Goal: Transaction & Acquisition: Purchase product/service

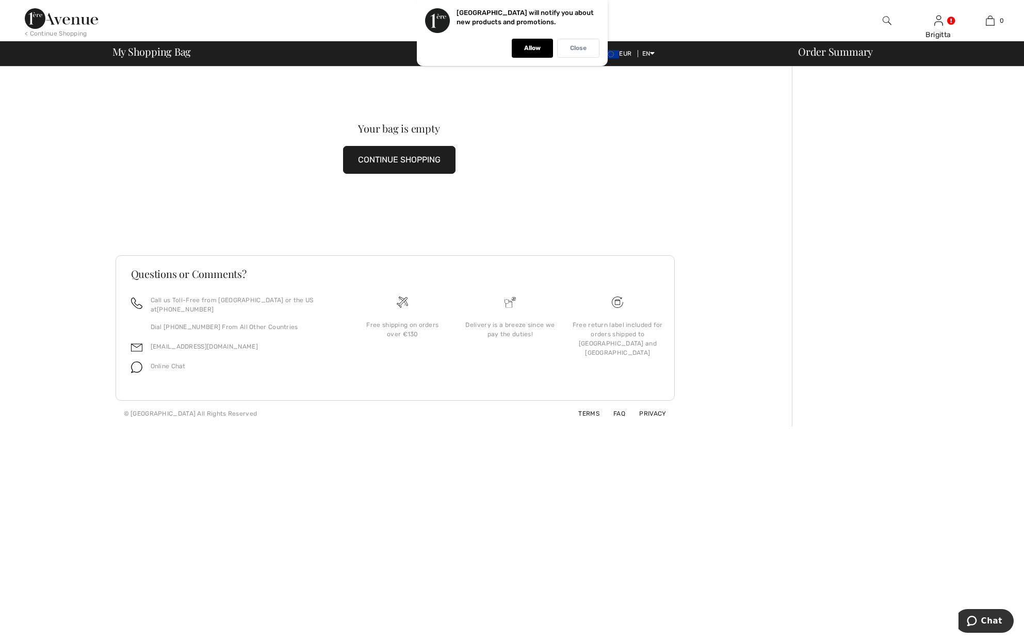
click at [580, 49] on p "Close" at bounding box center [578, 48] width 17 height 8
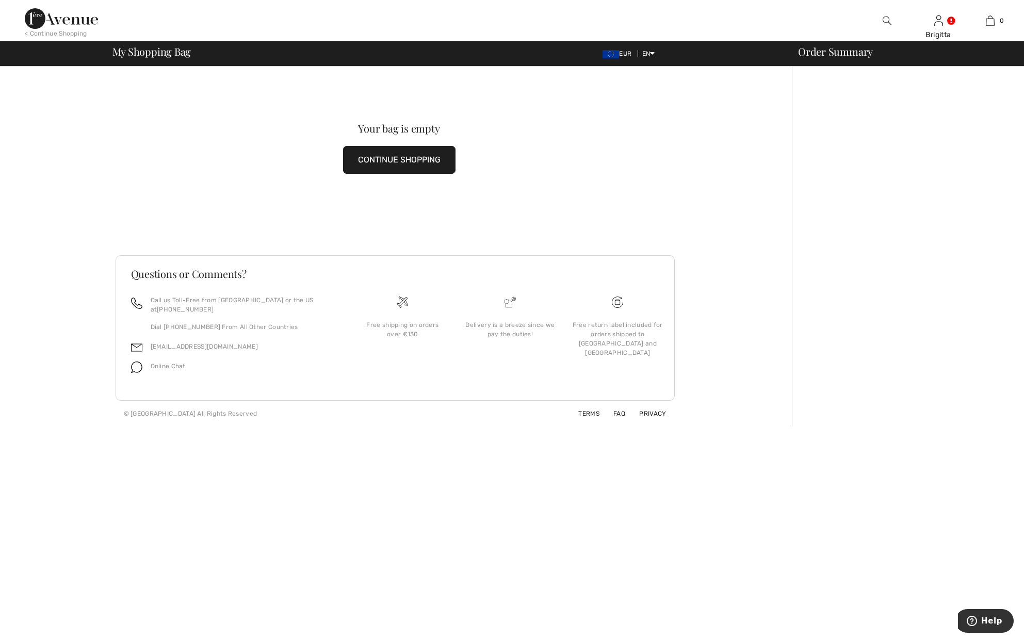
click at [59, 21] on img at bounding box center [61, 18] width 73 height 21
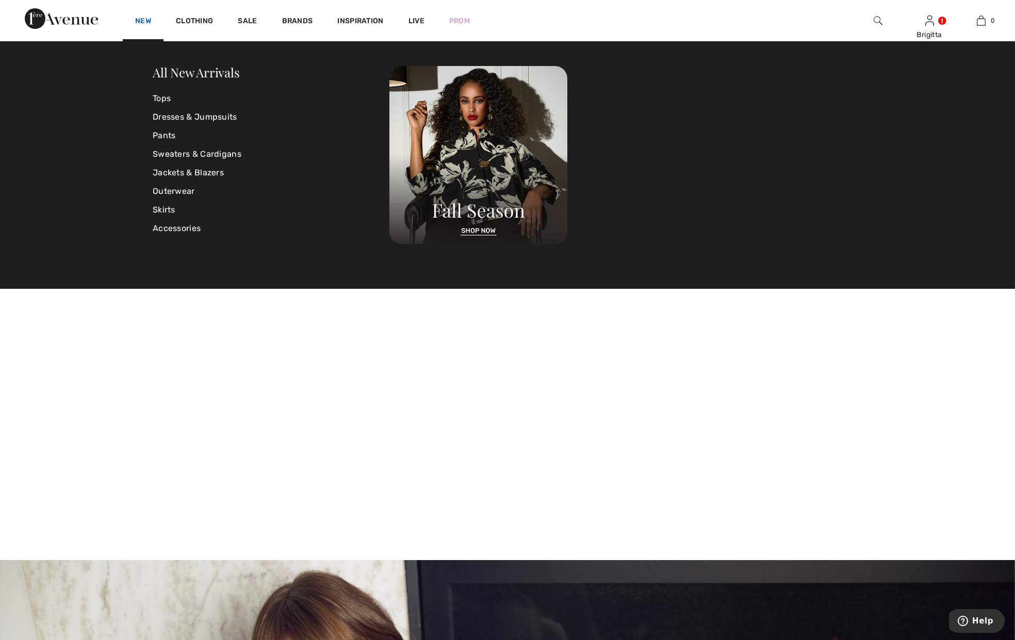
click at [136, 21] on link "New" at bounding box center [143, 22] width 16 height 11
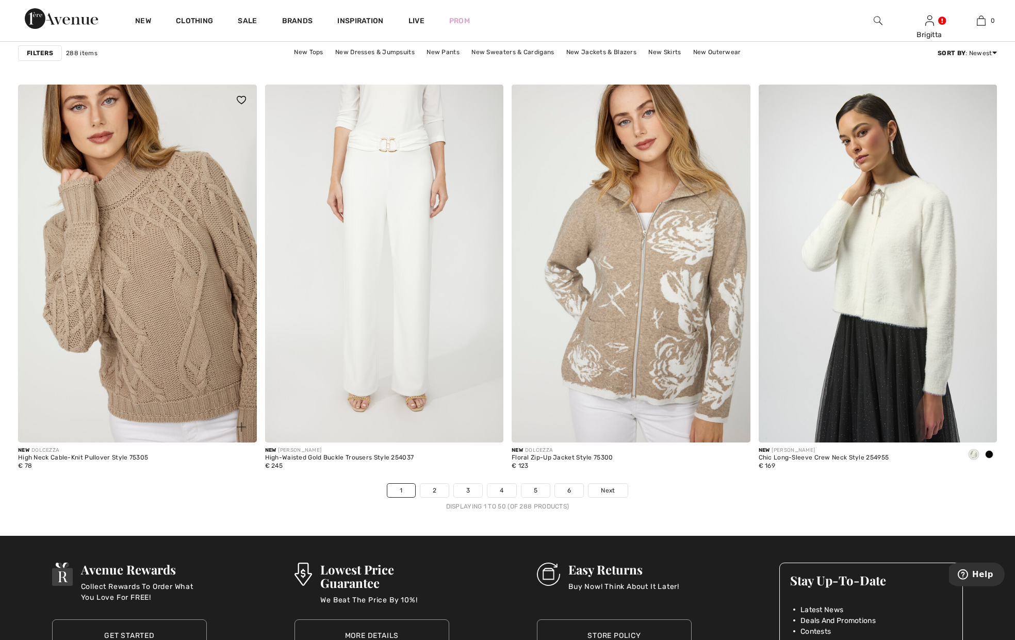
scroll to position [6051, 0]
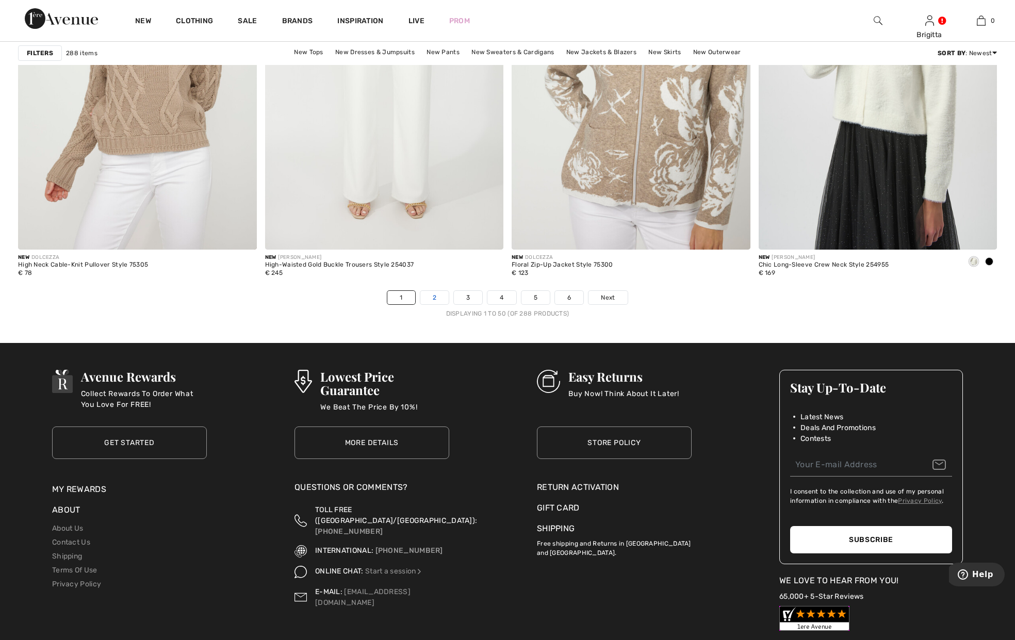
click at [435, 300] on link "2" at bounding box center [434, 297] width 28 height 13
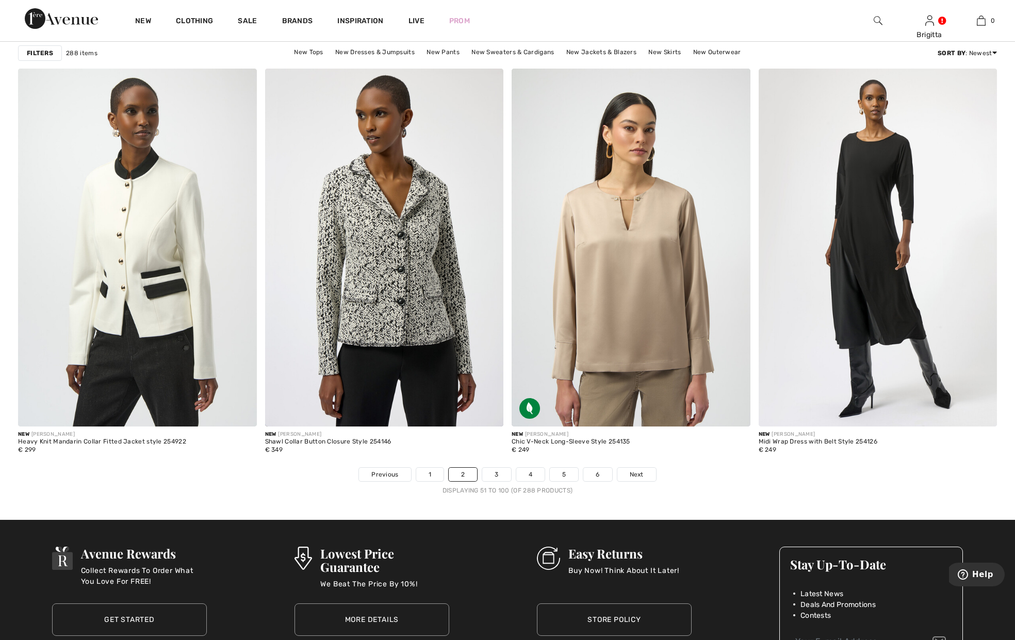
scroll to position [5893, 0]
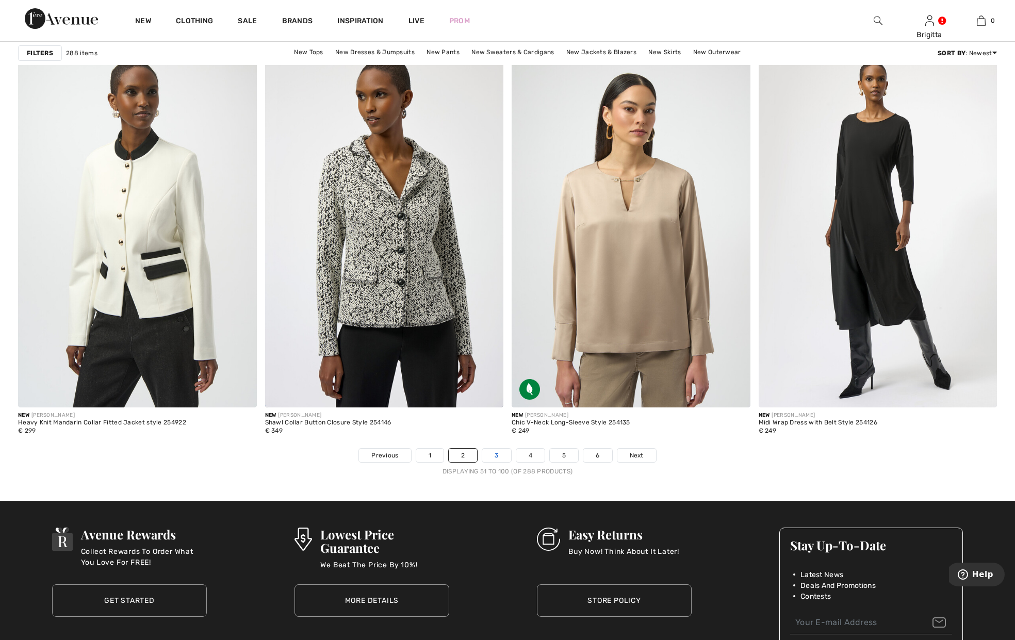
click at [499, 455] on link "3" at bounding box center [496, 455] width 28 height 13
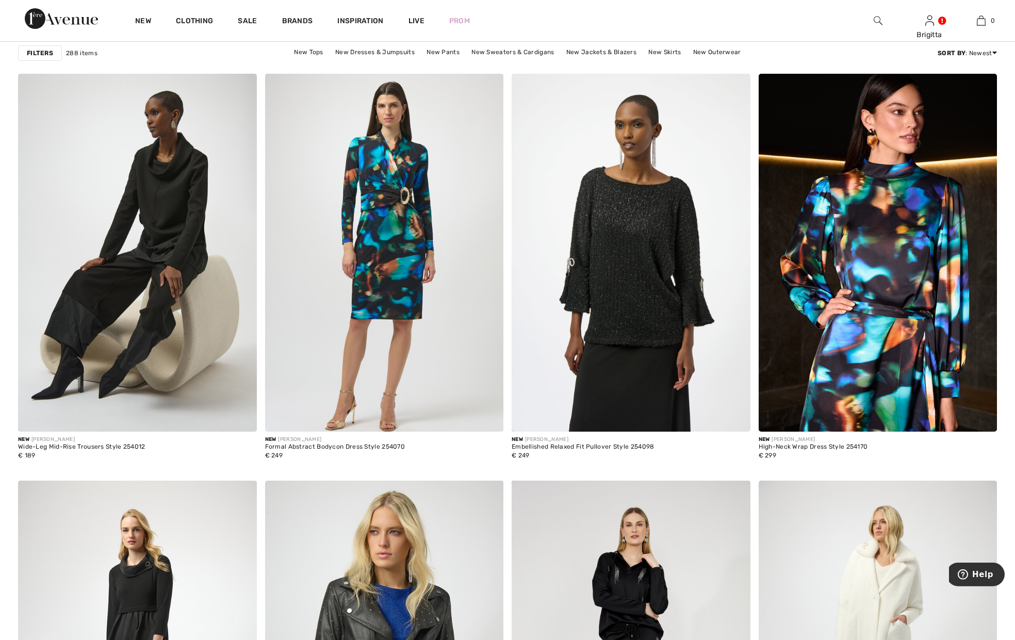
scroll to position [5051, 0]
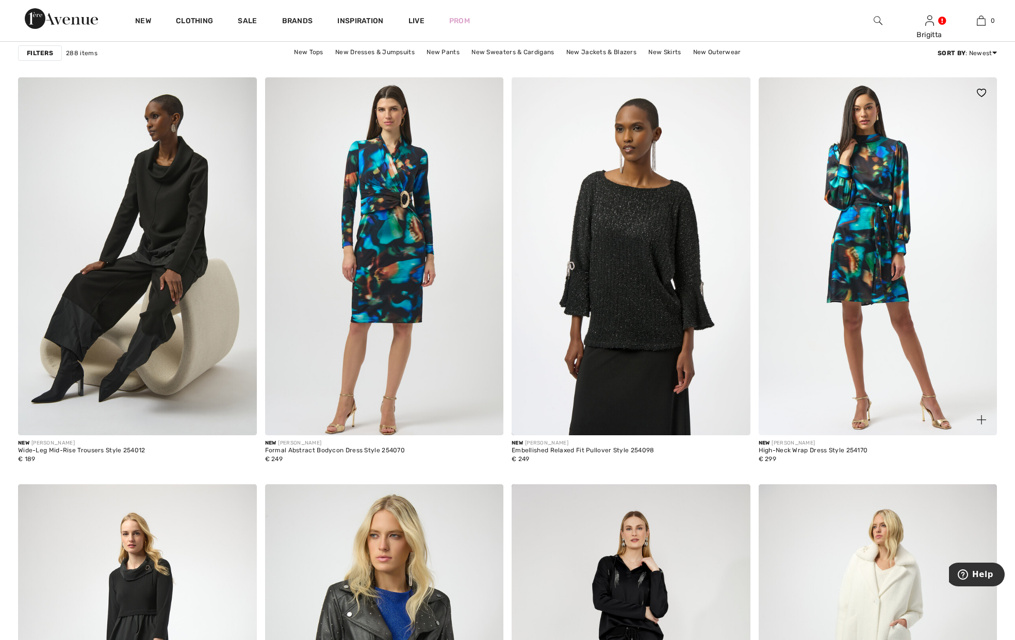
click at [886, 310] on img at bounding box center [878, 256] width 239 height 358
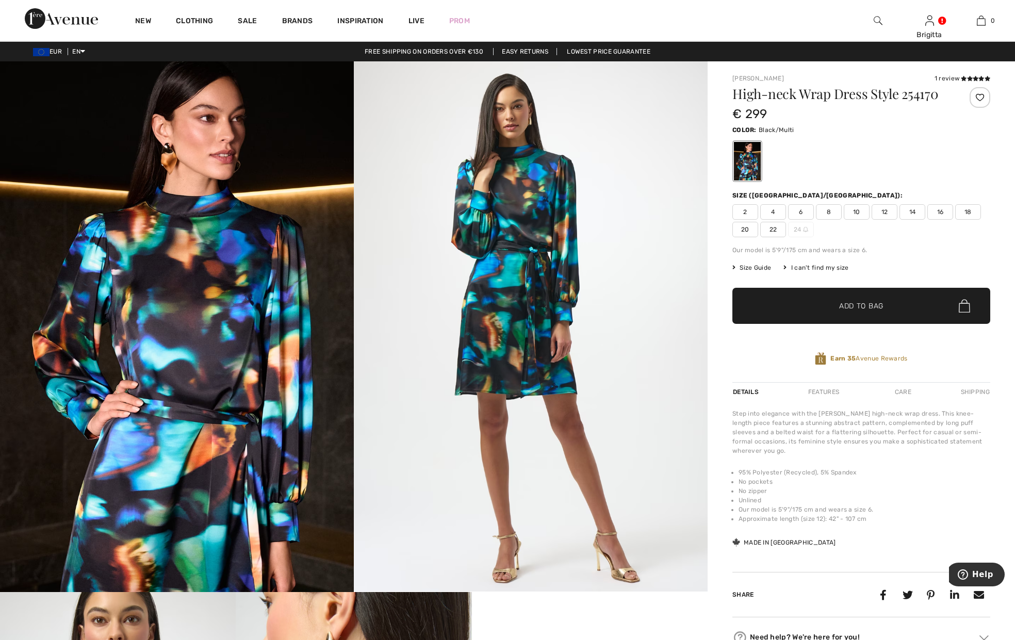
click at [967, 216] on span "18" at bounding box center [968, 211] width 26 height 15
click at [919, 303] on span "✔ Added to Bag Add to Bag" at bounding box center [861, 306] width 258 height 36
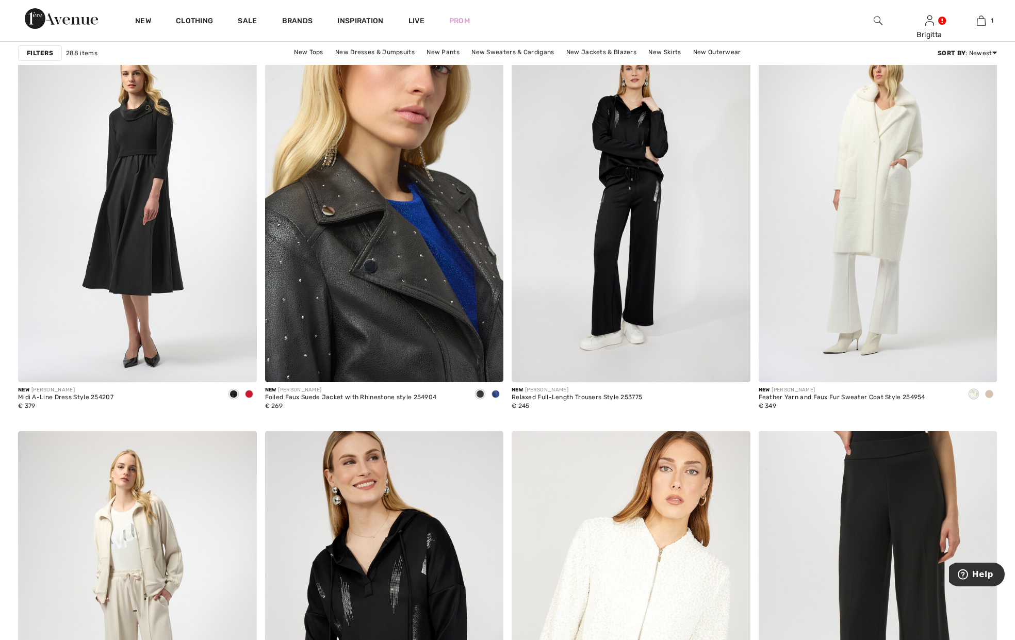
scroll to position [5788, 0]
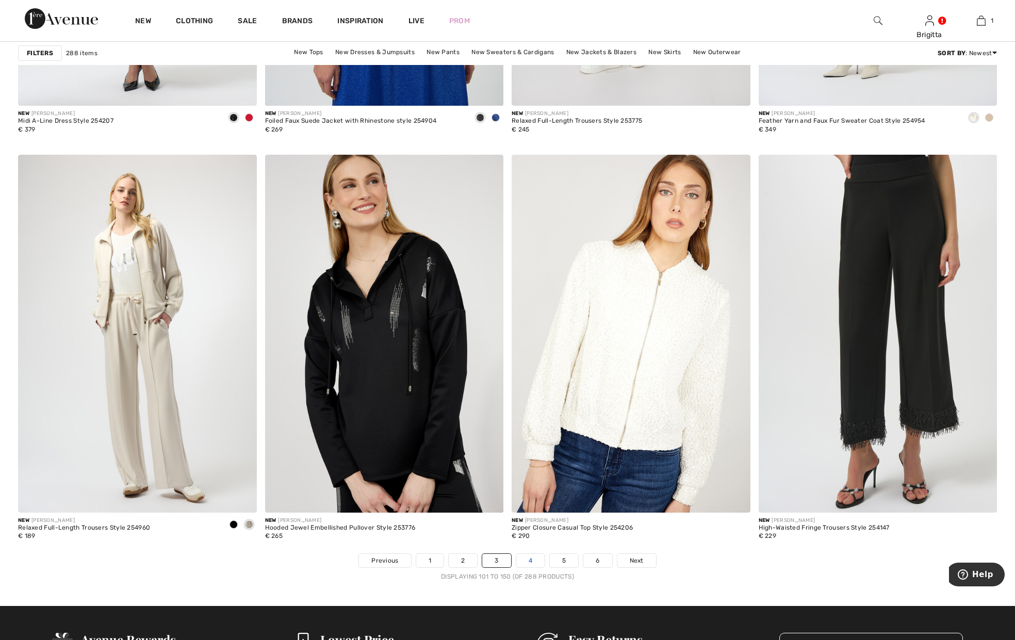
click at [531, 558] on link "4" at bounding box center [530, 560] width 28 height 13
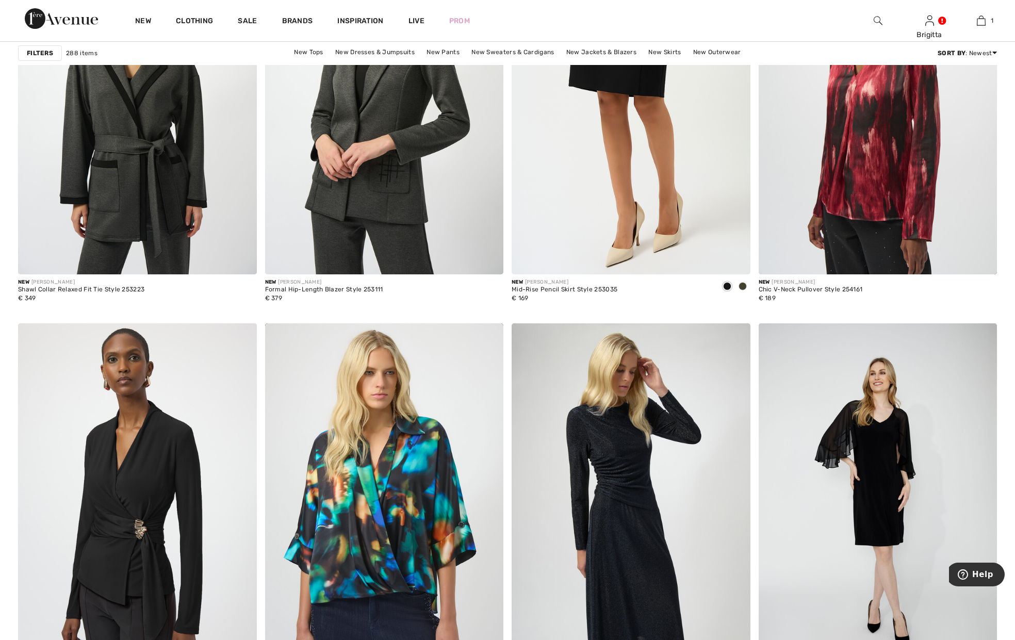
scroll to position [5840, 0]
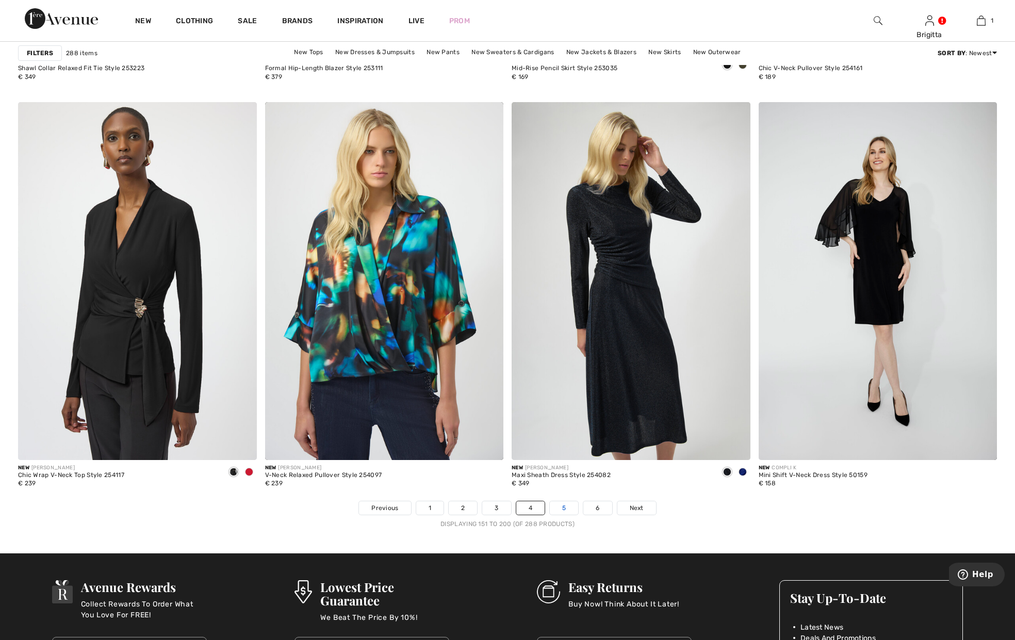
click at [566, 508] on link "5" at bounding box center [564, 507] width 28 height 13
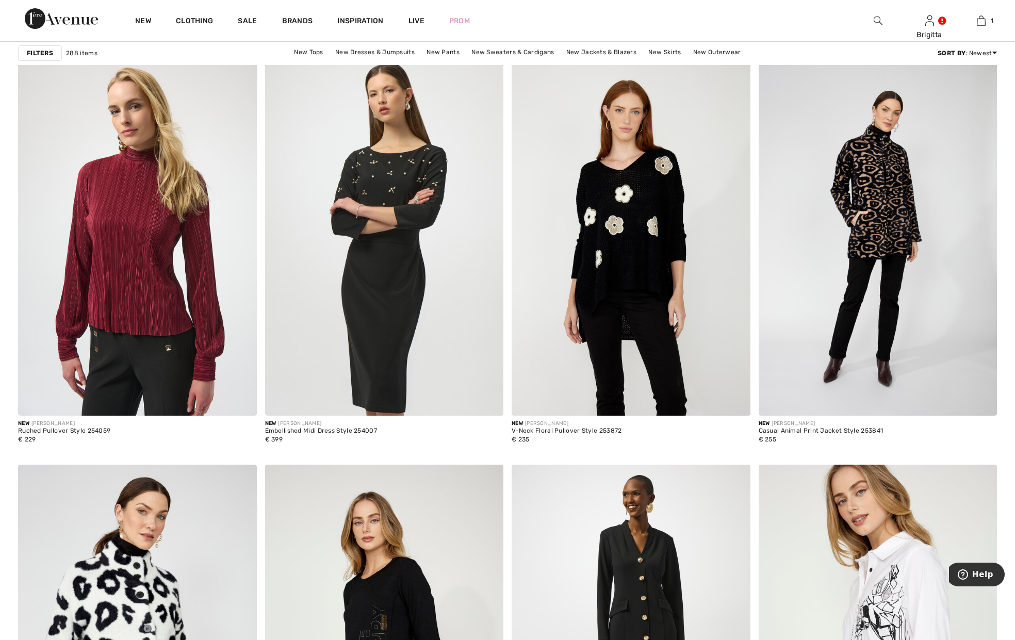
scroll to position [4314, 0]
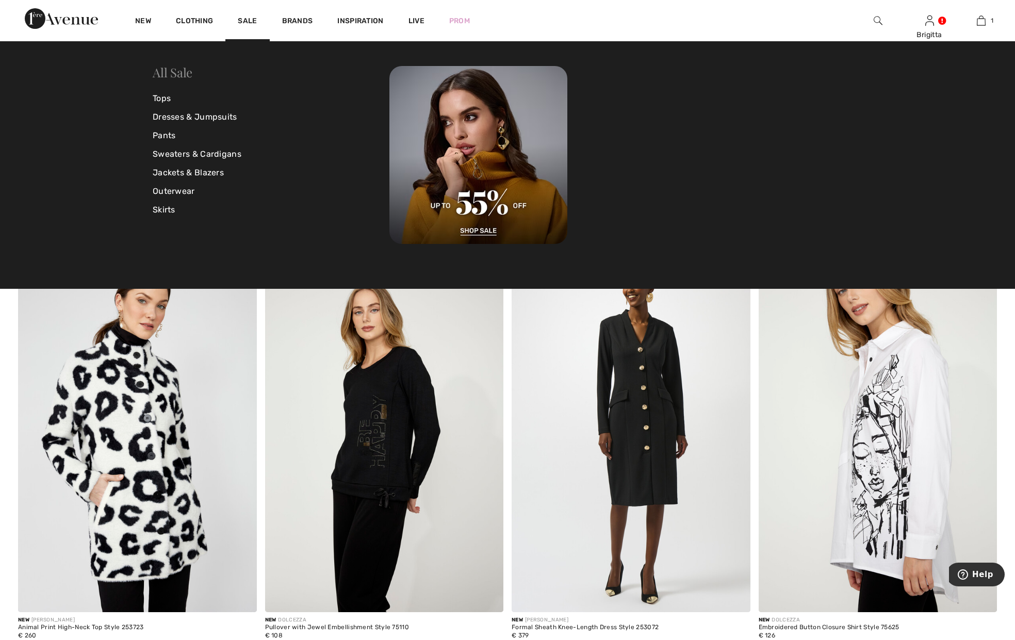
click at [180, 73] on link "All Sale" at bounding box center [173, 72] width 40 height 17
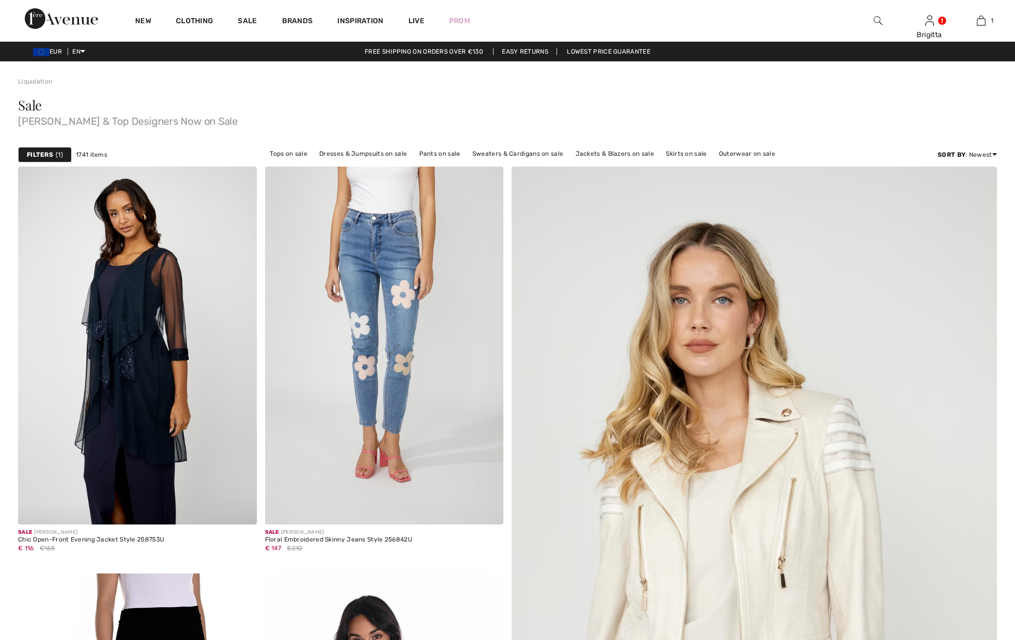
click at [51, 161] on div "Filters 1" at bounding box center [45, 154] width 54 height 15
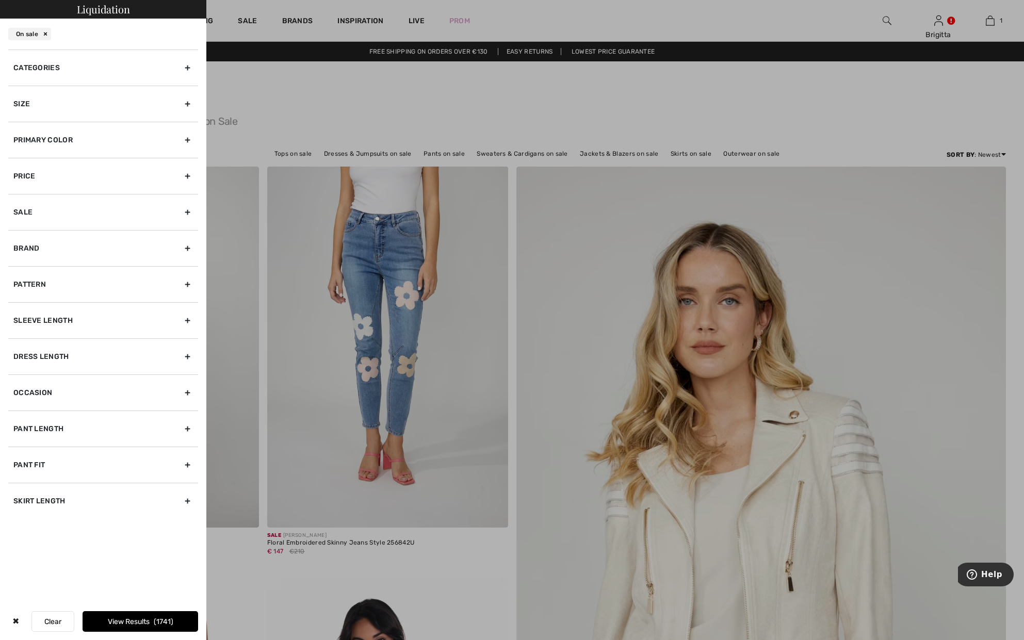
click at [72, 103] on div "Size" at bounding box center [103, 104] width 190 height 36
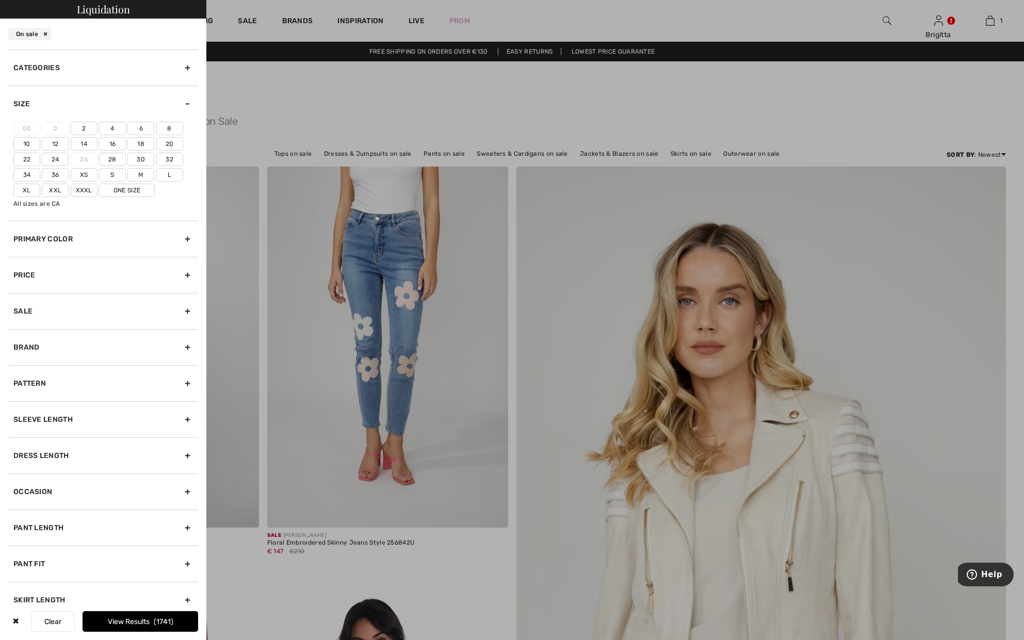
click at [139, 143] on label "18" at bounding box center [140, 143] width 27 height 13
click at [0, 0] on input"] "18" at bounding box center [0, 0] width 0 height 0
click at [135, 190] on label "One Size" at bounding box center [127, 190] width 56 height 13
click at [0, 0] on input"] "One Size" at bounding box center [0, 0] width 0 height 0
click at [174, 612] on button "View Results 318" at bounding box center [141, 621] width 116 height 21
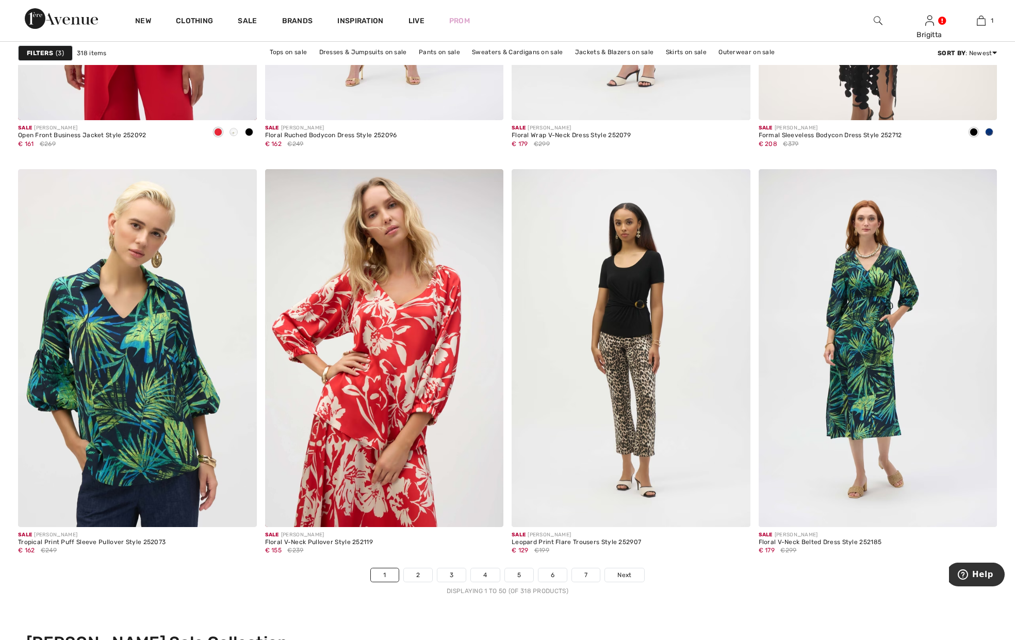
scroll to position [5788, 0]
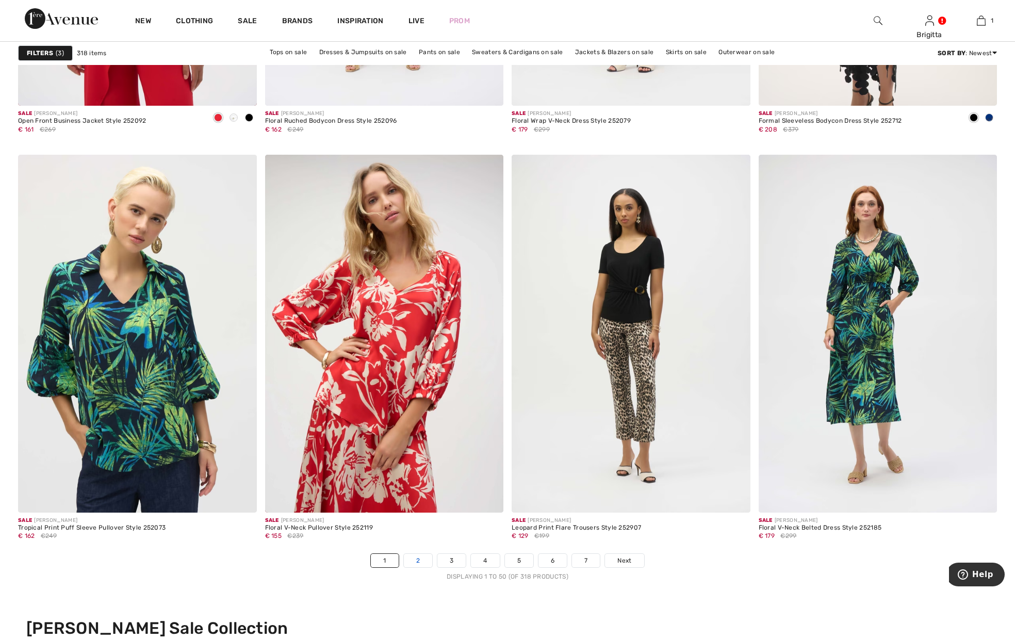
click at [419, 560] on link "2" at bounding box center [418, 560] width 28 height 13
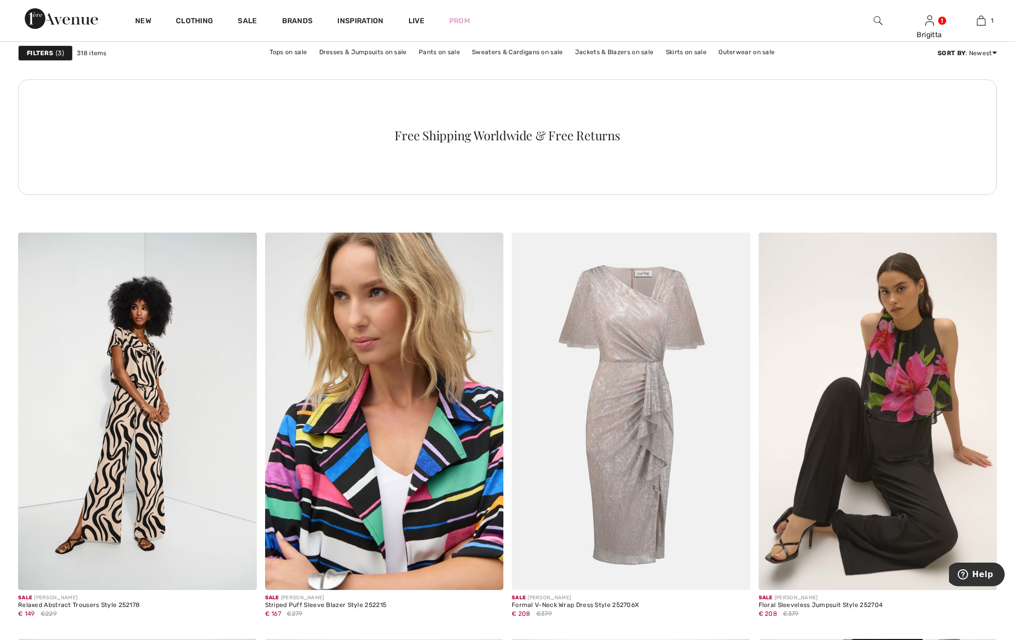
scroll to position [1789, 0]
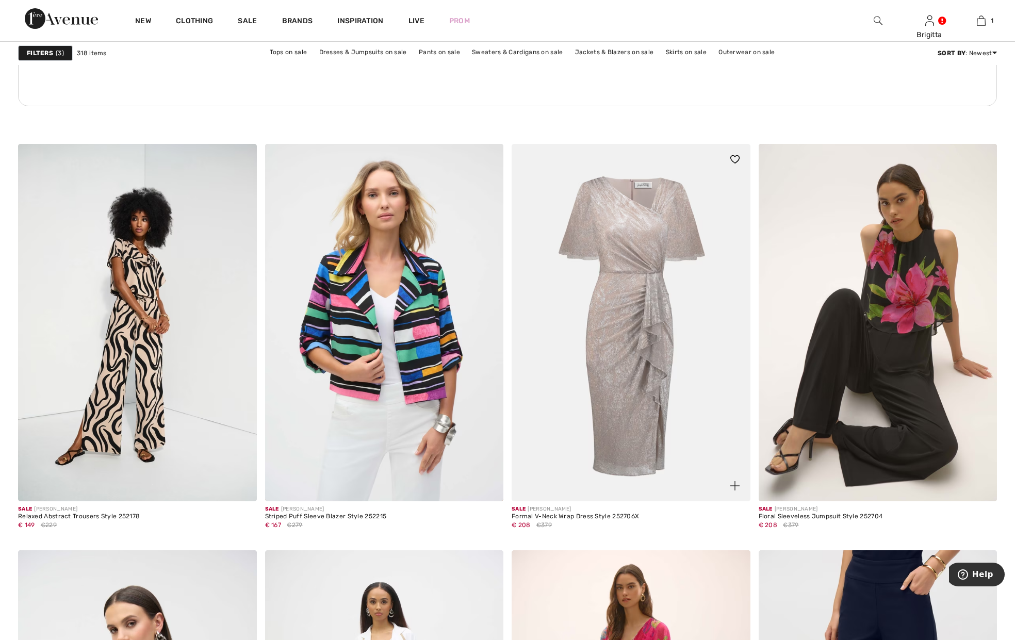
click at [628, 318] on img at bounding box center [631, 323] width 239 height 358
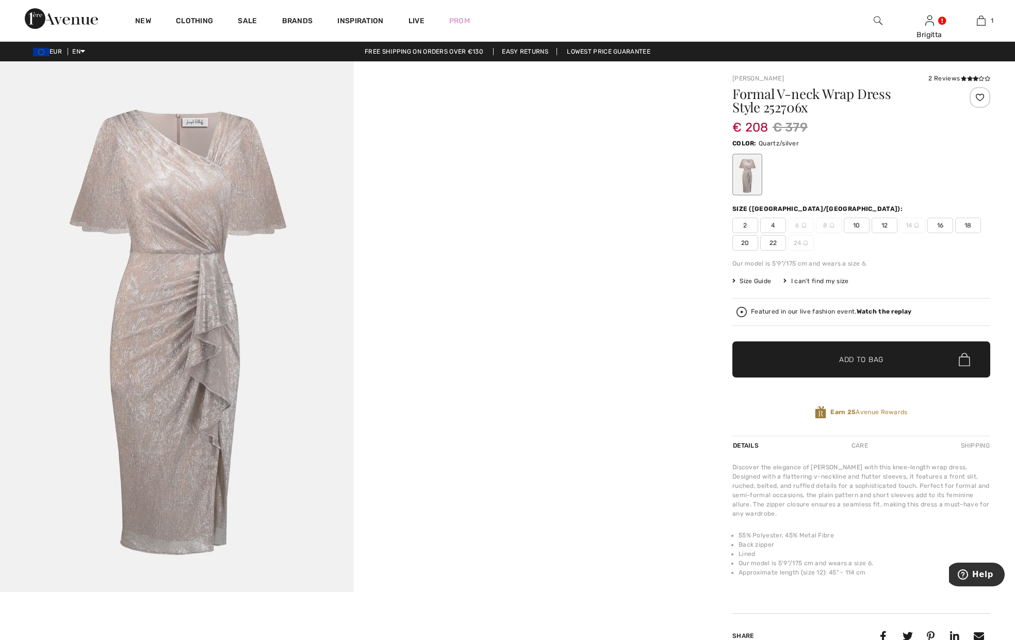
click at [739, 312] on img at bounding box center [742, 312] width 10 height 10
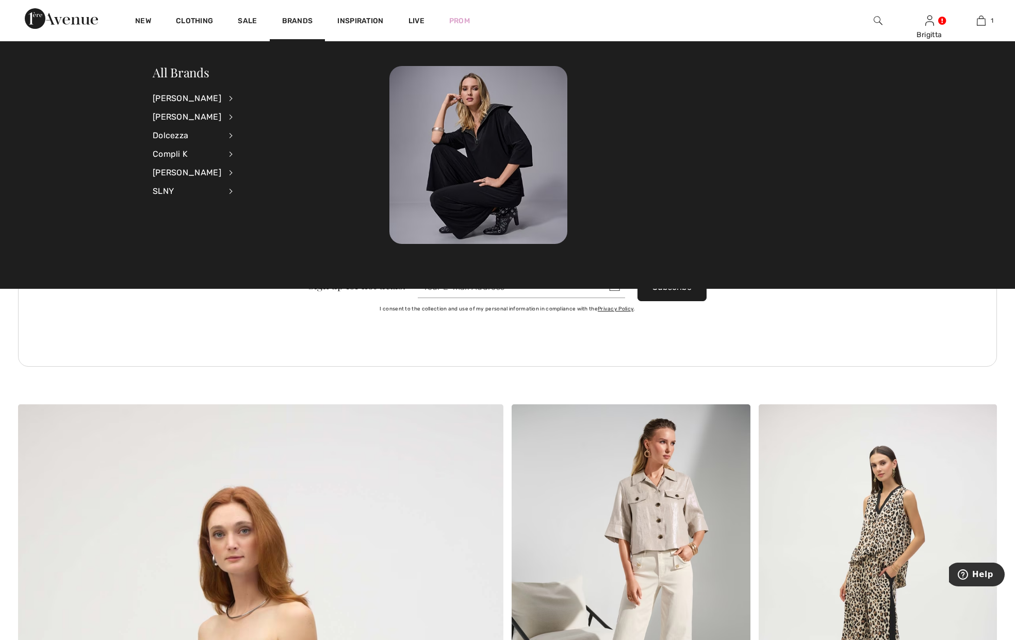
scroll to position [2999, 0]
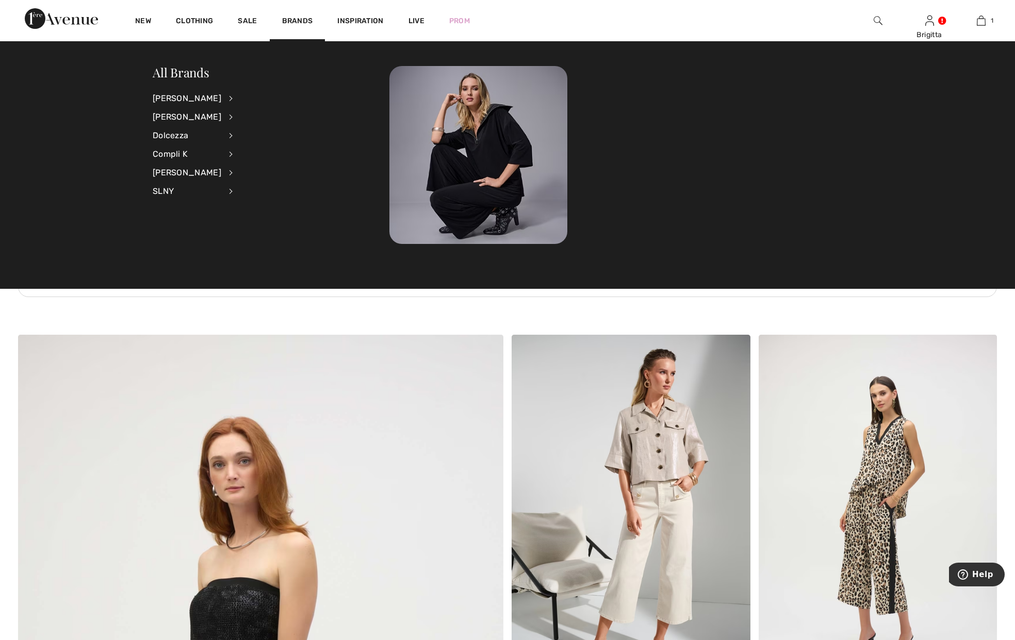
click at [411, 316] on div "Sign up for hot deals! Subscribe I consent to the collection and use of my pers…" at bounding box center [507, 240] width 979 height 172
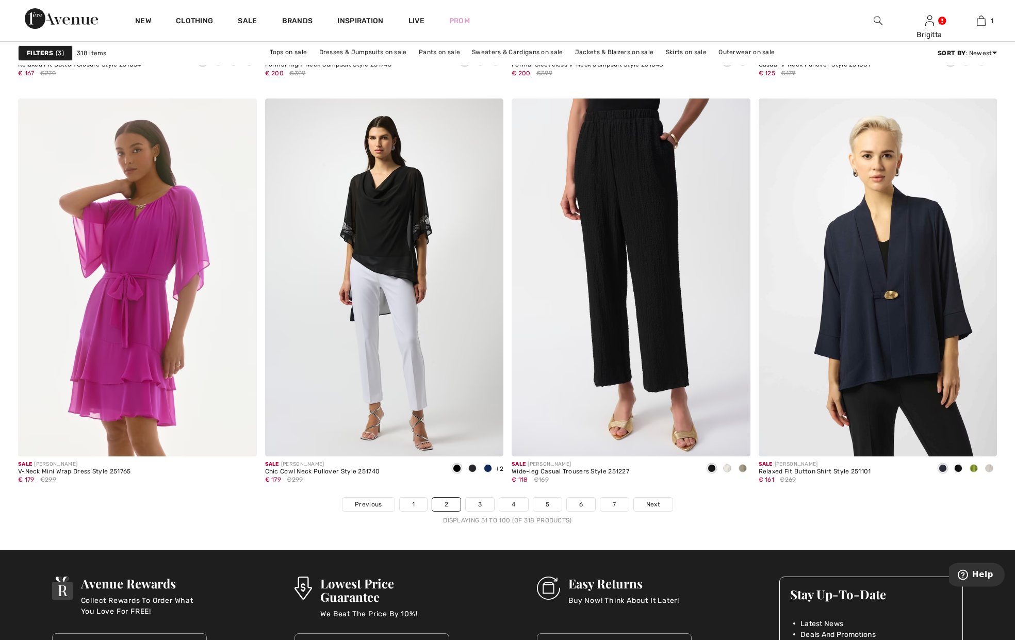
scroll to position [5893, 0]
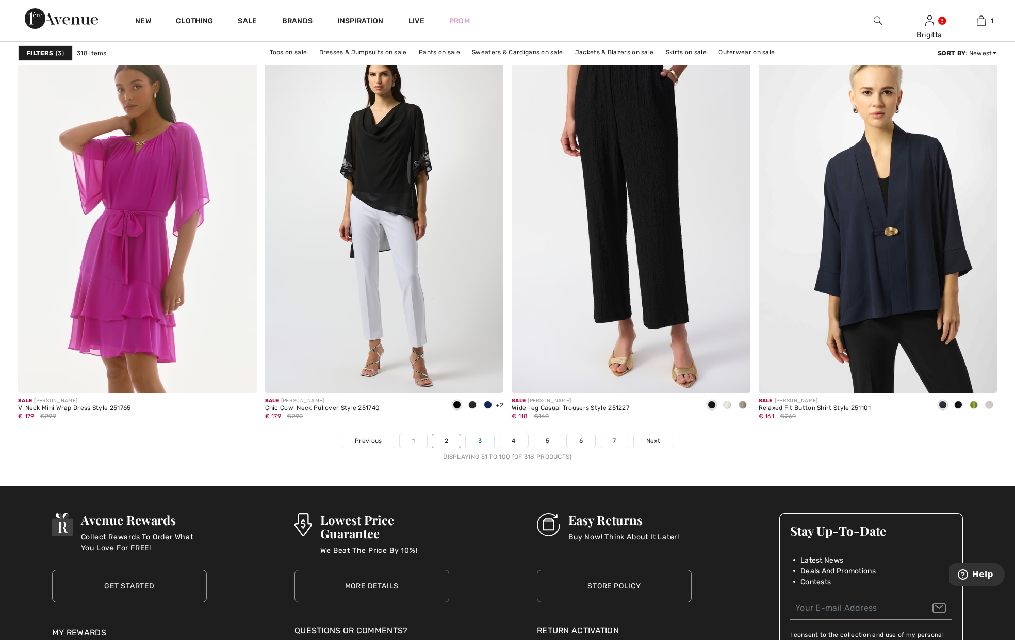
click at [474, 439] on link "3" at bounding box center [480, 440] width 28 height 13
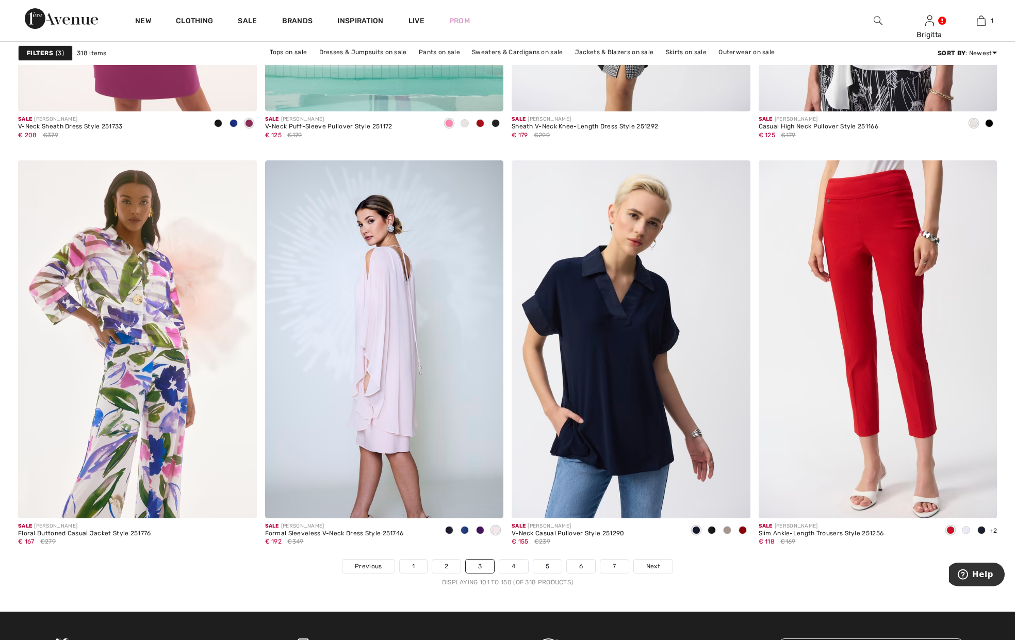
scroll to position [5788, 0]
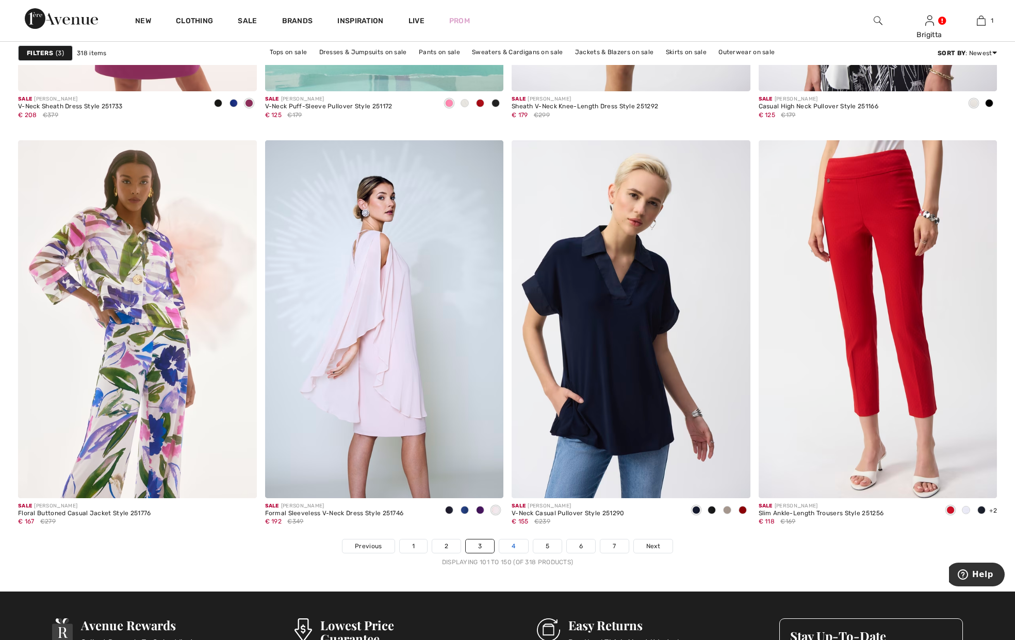
click at [512, 545] on link "4" at bounding box center [513, 546] width 28 height 13
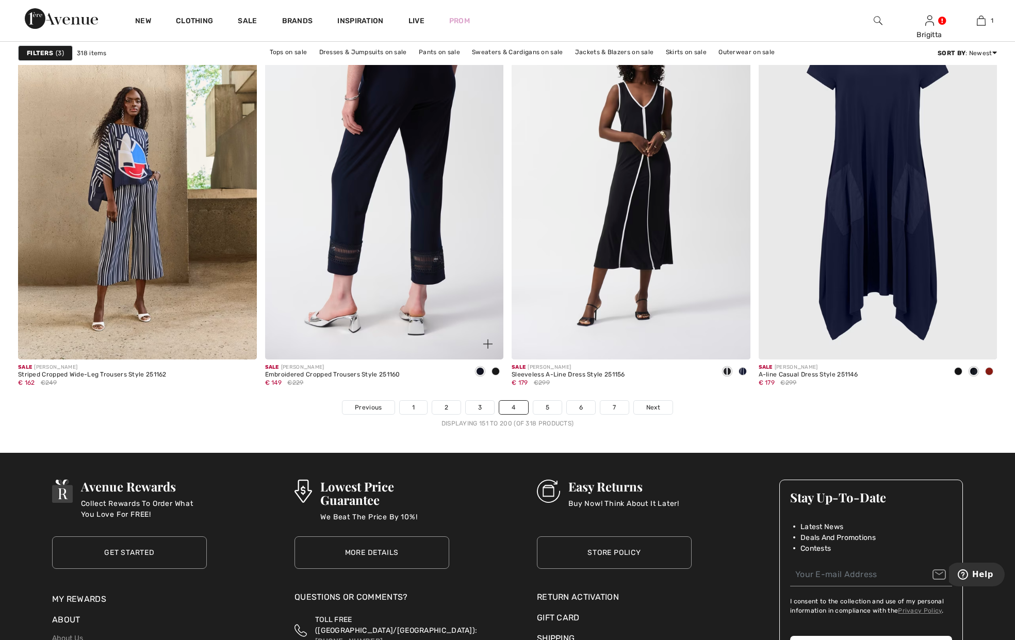
scroll to position [6103, 0]
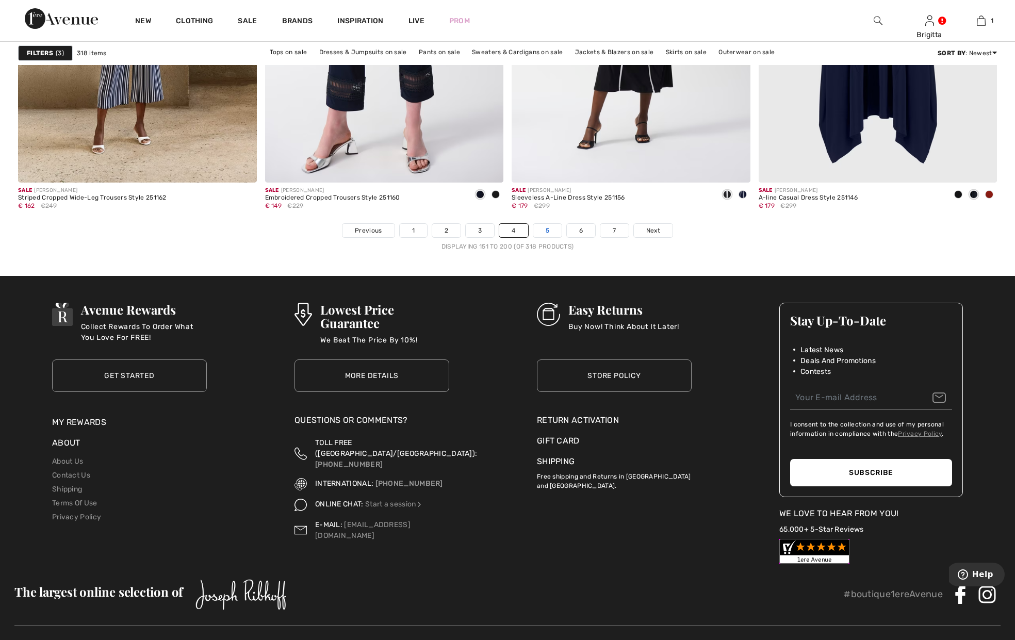
click at [539, 229] on link "5" at bounding box center [547, 230] width 28 height 13
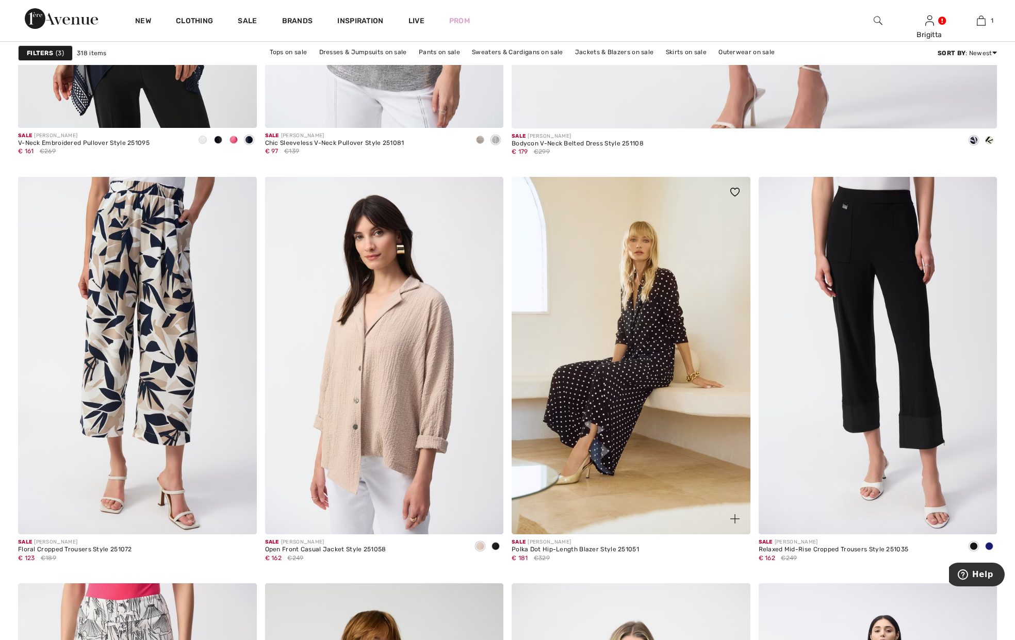
scroll to position [1158, 0]
